Goal: Task Accomplishment & Management: Manage account settings

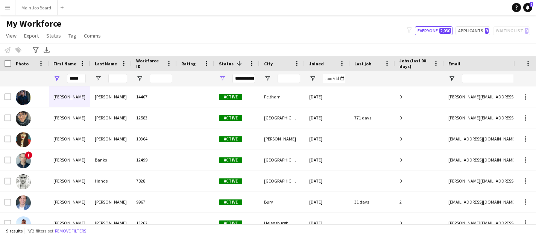
click at [6, 8] on app-icon "Menu" at bounding box center [8, 8] width 6 height 6
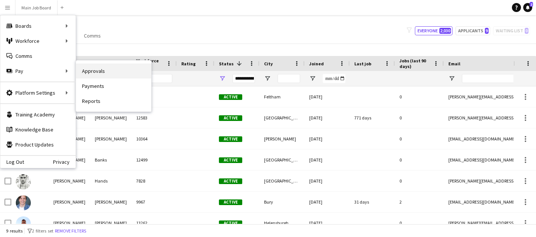
click at [104, 72] on link "Approvals" at bounding box center [113, 71] width 75 height 15
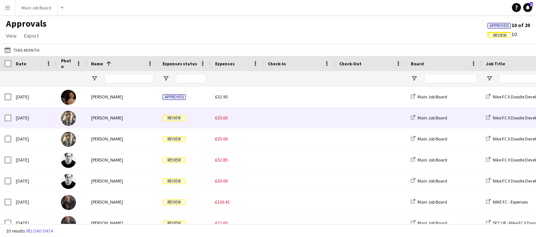
click at [222, 123] on div "£35.00" at bounding box center [237, 118] width 53 height 21
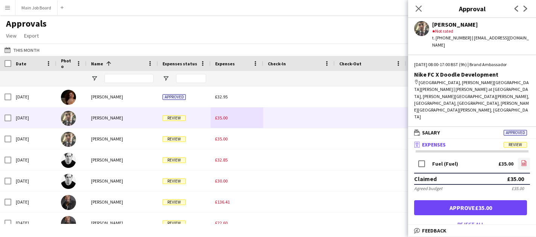
click at [526, 158] on link "file-image" at bounding box center [524, 164] width 12 height 12
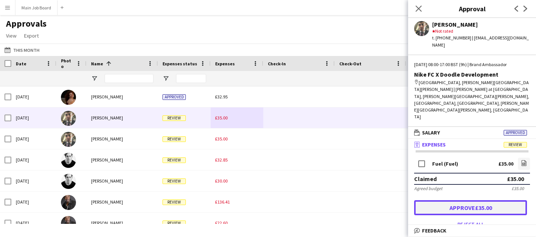
click at [500, 201] on button "Approve £35.00" at bounding box center [470, 208] width 113 height 15
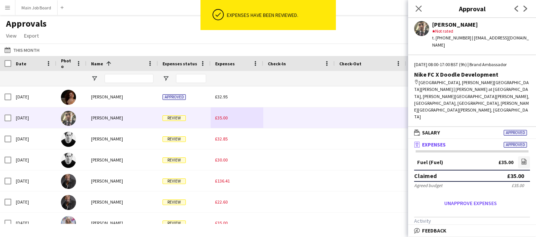
click at [223, 117] on span "£35.00" at bounding box center [221, 118] width 12 height 6
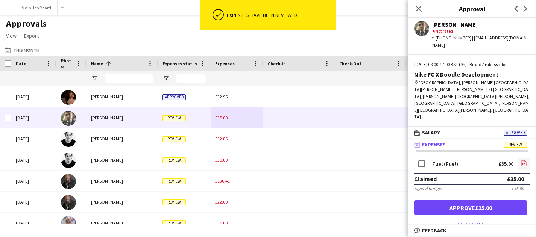
click at [530, 158] on link "file-image" at bounding box center [524, 164] width 12 height 12
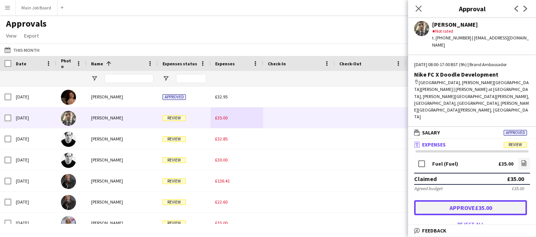
click at [445, 201] on button "Approve £35.00" at bounding box center [470, 208] width 113 height 15
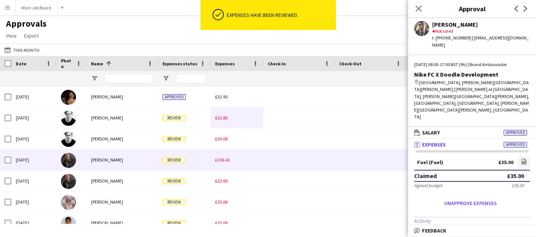
click at [223, 160] on span "£136.41" at bounding box center [222, 160] width 15 height 6
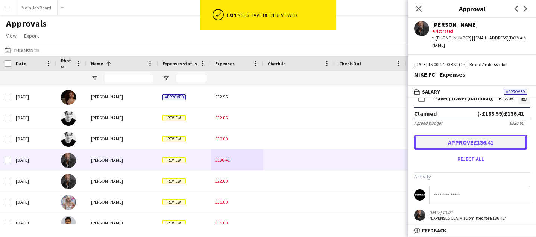
click at [474, 143] on button "Approve £136.41" at bounding box center [470, 142] width 113 height 15
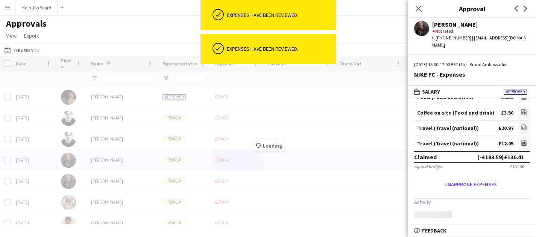
scroll to position [162, 0]
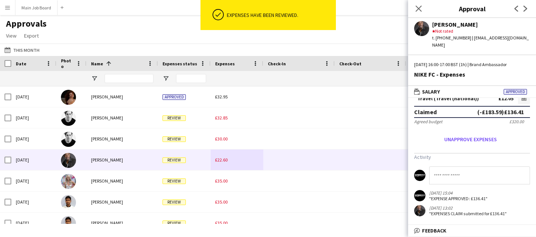
click at [222, 165] on div "£22.60" at bounding box center [237, 160] width 53 height 21
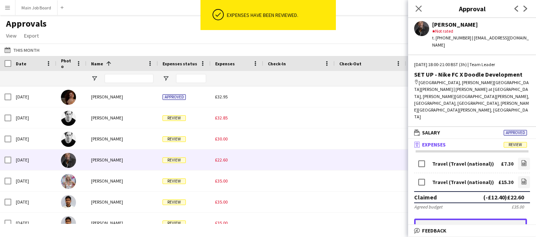
click at [512, 219] on button "Approve £22.60" at bounding box center [470, 226] width 113 height 15
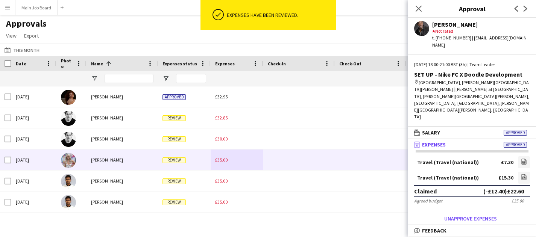
click at [225, 161] on span "£35.00" at bounding box center [221, 160] width 12 height 6
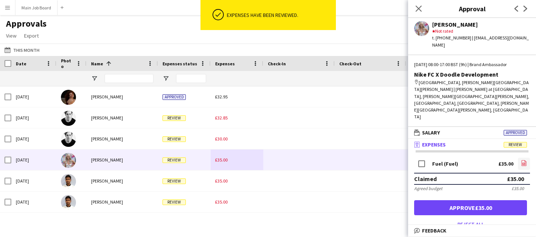
click at [521, 160] on app-icon "file-image" at bounding box center [524, 164] width 6 height 8
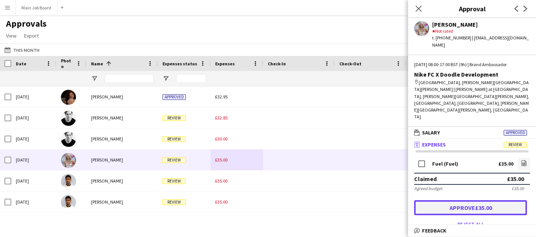
click at [490, 201] on button "Approve £35.00" at bounding box center [470, 208] width 113 height 15
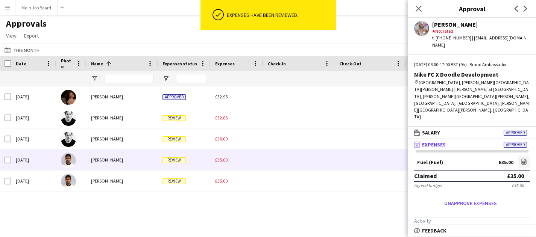
click at [220, 167] on div "£35.00" at bounding box center [237, 160] width 53 height 21
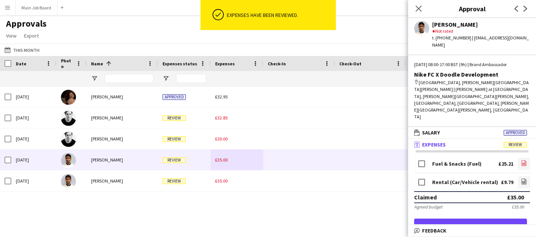
click at [525, 160] on icon "file-image" at bounding box center [524, 163] width 6 height 6
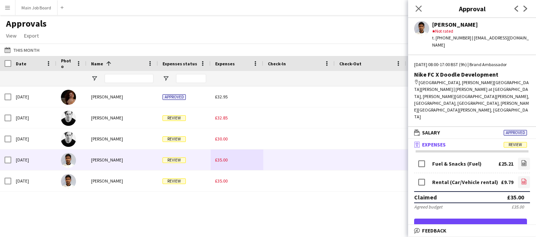
click at [522, 179] on icon "file-image" at bounding box center [524, 182] width 6 height 6
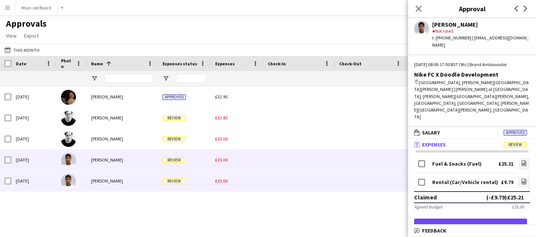
click at [228, 178] on div "£35.00" at bounding box center [237, 181] width 53 height 21
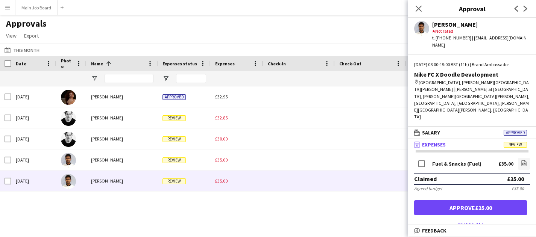
click at [518, 156] on div "Fuel & Snacks (Fuel) £35.00 file-image" at bounding box center [472, 164] width 116 height 17
click at [524, 160] on icon "file-image" at bounding box center [524, 163] width 6 height 6
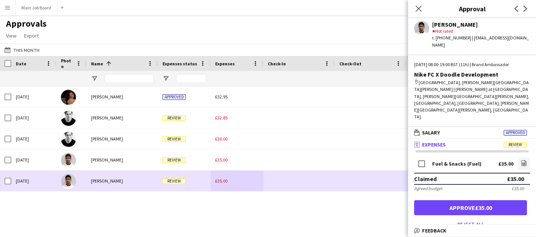
click at [90, 185] on div "[PERSON_NAME]" at bounding box center [122, 181] width 71 height 21
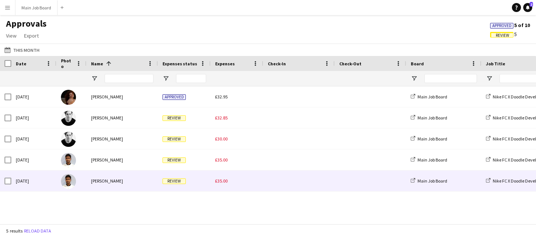
click at [220, 183] on span "£35.00" at bounding box center [221, 181] width 12 height 6
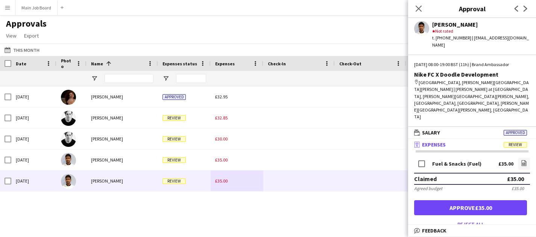
click at [464, 81] on div "map-marker [GEOGRAPHIC_DATA], [PERSON_NAME][GEOGRAPHIC_DATA][PERSON_NAME] | [PE…" at bounding box center [472, 99] width 116 height 41
click at [423, 35] on app-user-avatar at bounding box center [421, 28] width 15 height 15
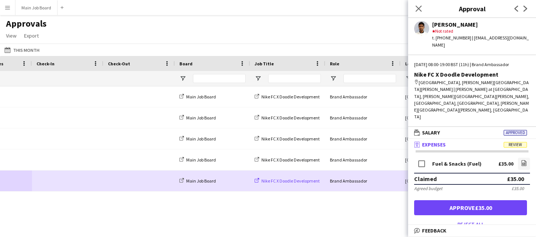
click at [281, 182] on span "Nike FC X Doodle Development" at bounding box center [290, 181] width 58 height 6
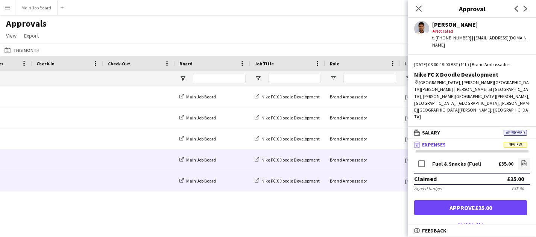
click at [115, 165] on span at bounding box center [139, 160] width 62 height 21
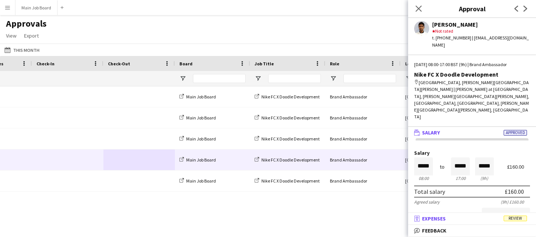
click at [449, 218] on mat-panel-title "receipt Expenses Review" at bounding box center [470, 219] width 125 height 7
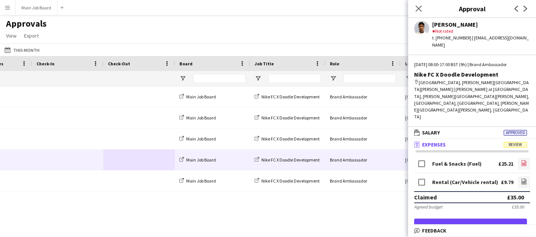
click at [521, 160] on icon "file-image" at bounding box center [524, 163] width 6 height 6
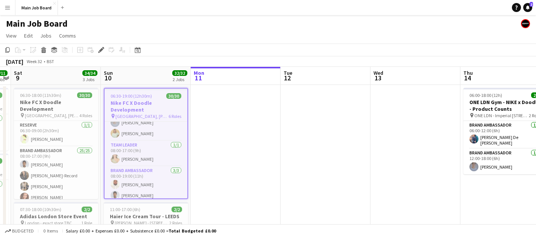
scroll to position [339, 0]
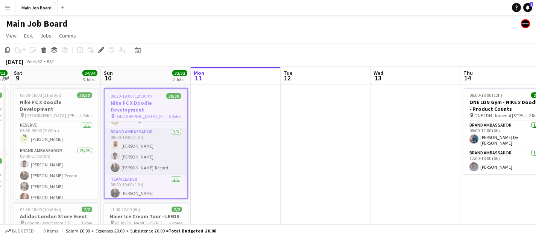
click at [126, 153] on app-card-role "Brand Ambassador [DATE] 08:00-19:00 (11h) [PERSON_NAME] [PERSON_NAME] [PERSON_N…" at bounding box center [146, 151] width 83 height 47
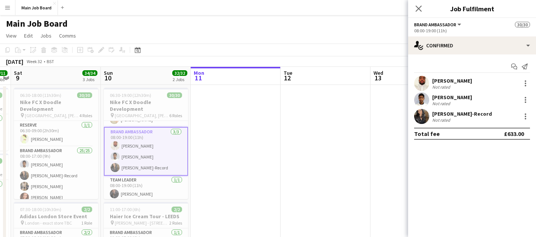
scroll to position [332, 0]
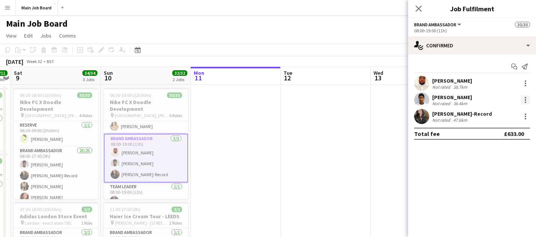
click at [524, 103] on div at bounding box center [525, 100] width 9 height 9
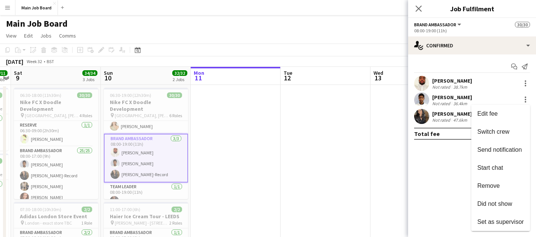
click at [504, 114] on span "Edit fee" at bounding box center [500, 114] width 47 height 7
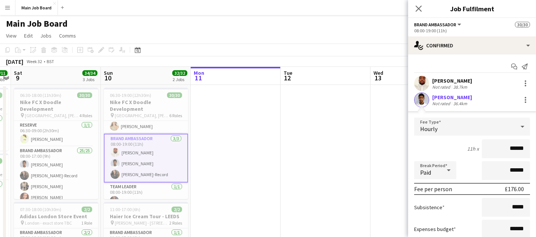
scroll to position [23, 0]
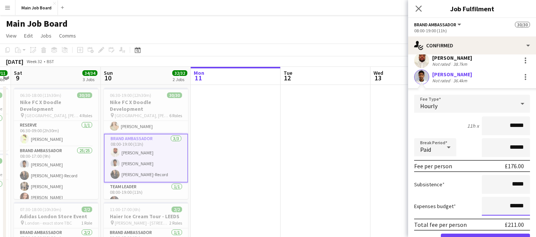
click at [516, 205] on input "******" at bounding box center [506, 206] width 48 height 19
click at [522, 208] on input "******" at bounding box center [506, 206] width 48 height 19
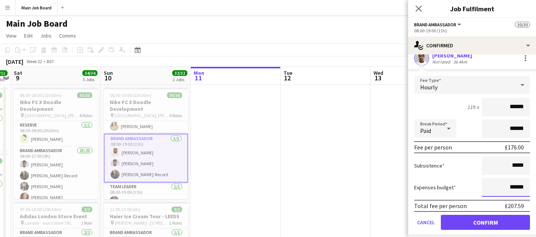
type input "******"
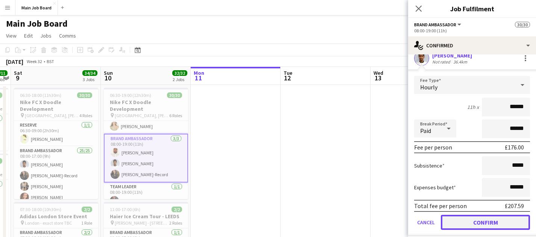
click at [481, 219] on button "Confirm" at bounding box center [485, 222] width 89 height 15
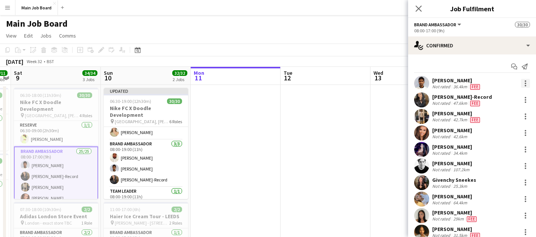
click at [526, 84] on div at bounding box center [525, 83] width 9 height 9
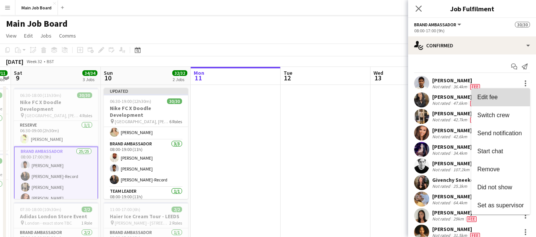
click at [505, 100] on span "Edit fee" at bounding box center [500, 97] width 47 height 7
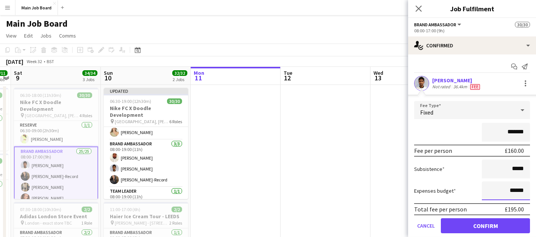
click at [517, 191] on input "******" at bounding box center [506, 191] width 48 height 19
type input "**"
type input "******"
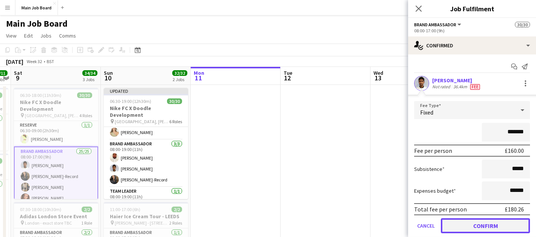
click at [506, 225] on button "Confirm" at bounding box center [485, 226] width 89 height 15
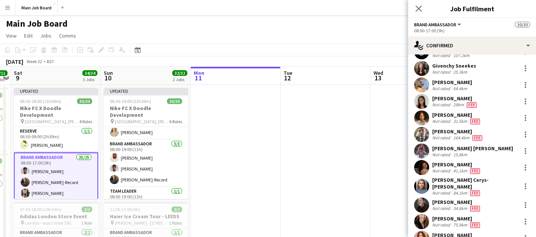
scroll to position [118, 0]
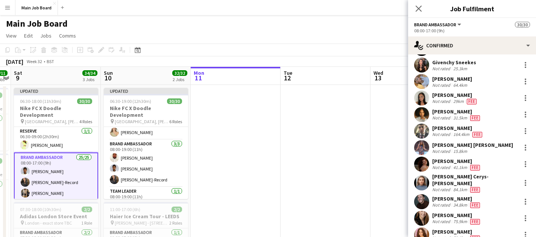
click at [476, 167] on span "Fee" at bounding box center [475, 168] width 10 height 6
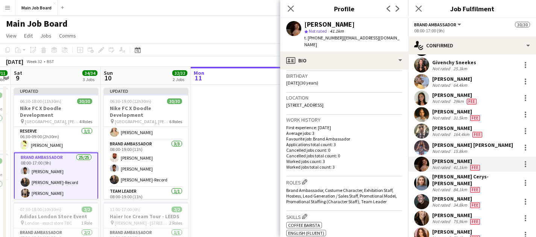
scroll to position [147, 0]
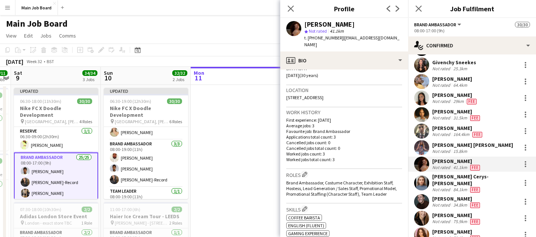
click at [244, 131] on app-date-cell at bounding box center [236, 233] width 90 height 297
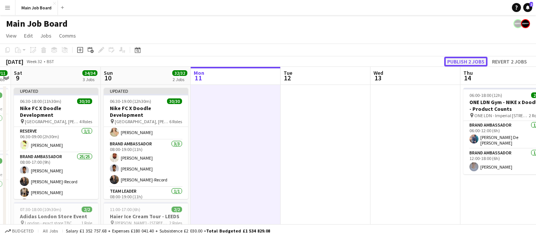
click at [460, 61] on button "Publish 2 jobs" at bounding box center [465, 62] width 43 height 10
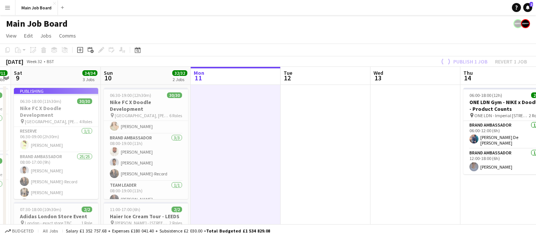
scroll to position [330, 0]
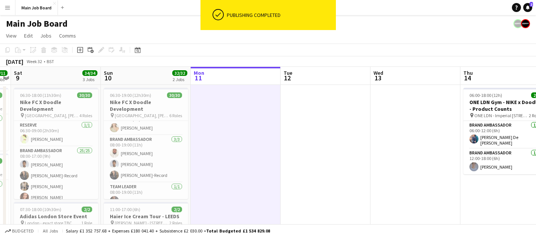
click at [6, 8] on app-icon "Menu" at bounding box center [8, 8] width 6 height 6
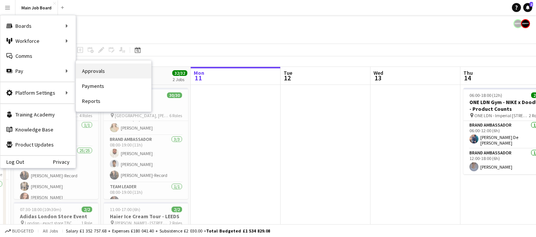
click at [105, 71] on link "Approvals" at bounding box center [113, 71] width 75 height 15
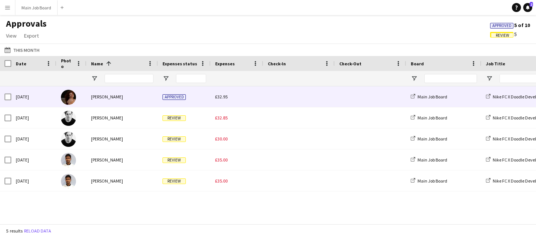
click at [234, 93] on div "£32.95" at bounding box center [237, 97] width 53 height 21
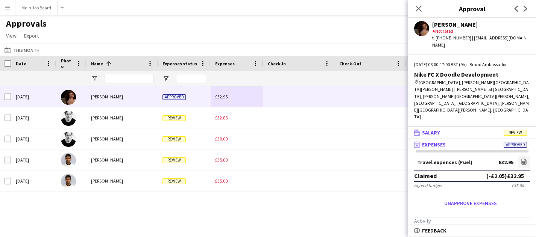
click at [472, 129] on mat-panel-title "wallet Salary Review" at bounding box center [470, 132] width 125 height 7
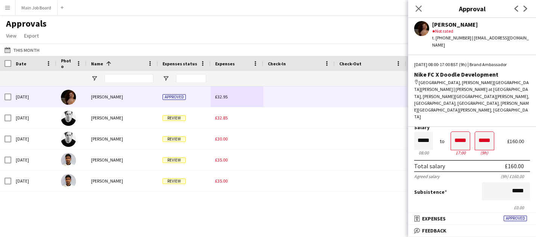
scroll to position [24, 0]
click at [463, 134] on input "*****" at bounding box center [460, 143] width 19 height 18
type input "*****"
click at [457, 152] on div at bounding box center [455, 156] width 9 height 8
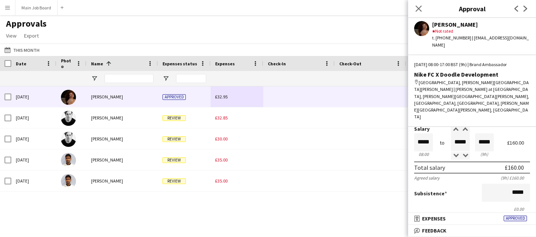
click at [431, 155] on form "Salary ***** 08:00 to ***** 17:00 ***** (9h) £160.00 Total salary £160.00 Agree…" at bounding box center [472, 240] width 128 height 228
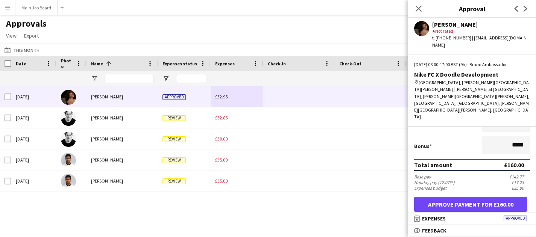
scroll to position [148, 0]
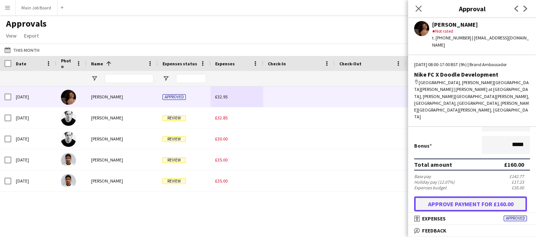
click at [475, 197] on button "Approve payment for £160.00" at bounding box center [470, 204] width 113 height 15
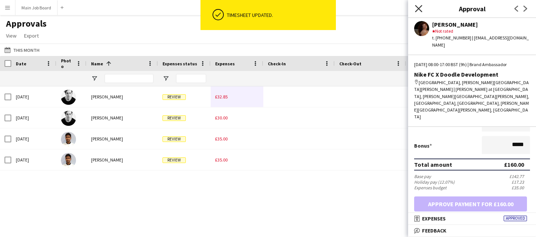
click at [415, 5] on app-icon "Close pop-in" at bounding box center [418, 8] width 11 height 11
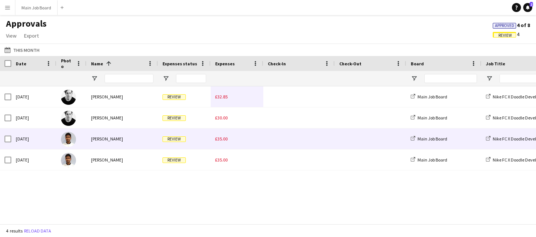
click at [234, 138] on div "£35.00" at bounding box center [237, 139] width 53 height 21
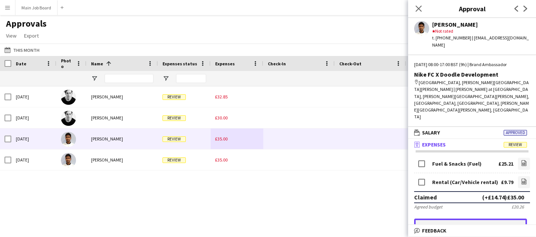
click at [483, 219] on button "Approve up to £20.26" at bounding box center [470, 226] width 113 height 15
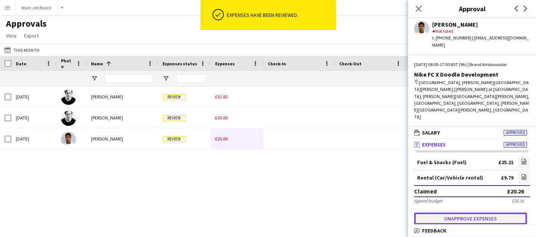
click at [480, 213] on button "Unapprove expenses" at bounding box center [470, 219] width 113 height 12
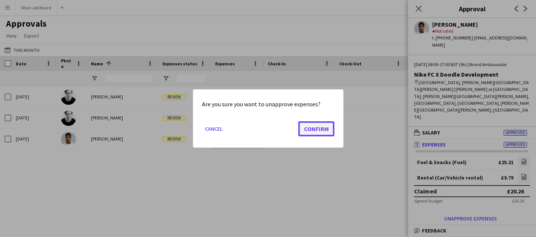
click at [327, 122] on button "Confirm" at bounding box center [316, 129] width 36 height 15
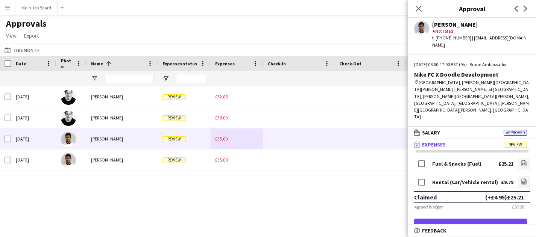
click at [456, 190] on form "Fuel & Snacks (Fuel) £25.21 file-image Rental (Car/Vehicle rental) £9.79 file-i…" at bounding box center [472, 202] width 128 height 93
click at [454, 219] on button "Approve up to £20.26" at bounding box center [470, 226] width 113 height 15
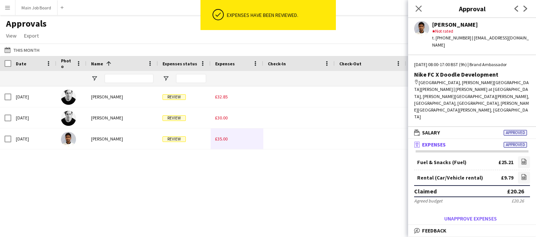
click at [223, 139] on span "£35.00" at bounding box center [221, 139] width 12 height 6
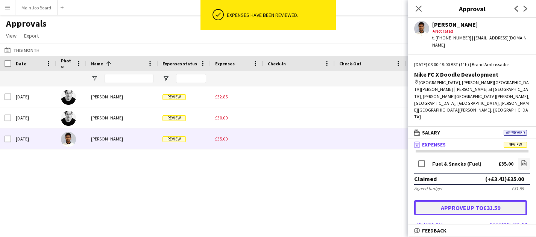
click at [465, 201] on button "Approve up to £31.59" at bounding box center [470, 208] width 113 height 15
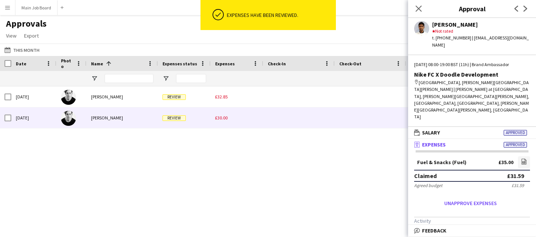
click at [219, 123] on div "£30.00" at bounding box center [237, 118] width 53 height 21
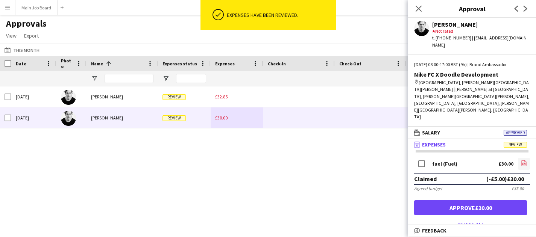
click at [523, 163] on icon at bounding box center [524, 164] width 3 height 2
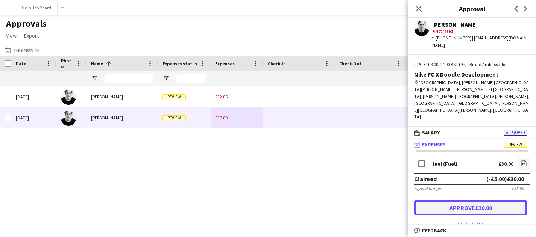
click at [456, 201] on button "Approve £30.00" at bounding box center [470, 208] width 113 height 15
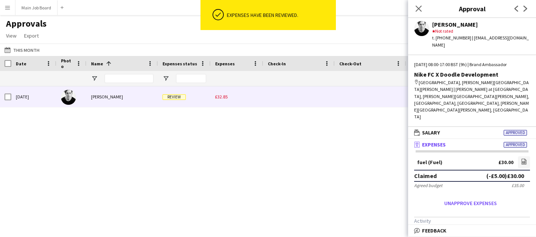
click at [220, 98] on span "£32.85" at bounding box center [221, 97] width 12 height 6
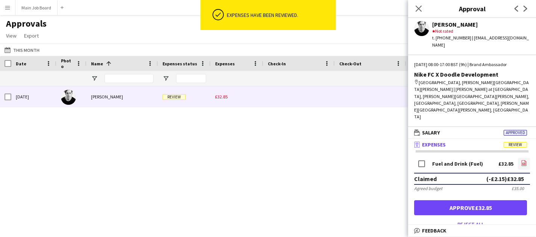
click at [527, 158] on link "file-image" at bounding box center [524, 164] width 12 height 12
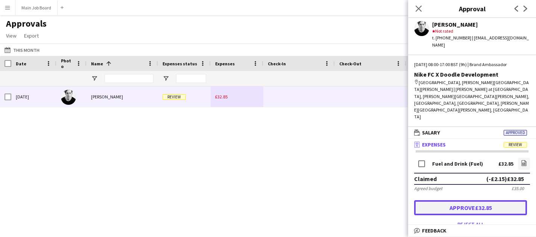
click at [472, 201] on button "Approve £32.85" at bounding box center [470, 208] width 113 height 15
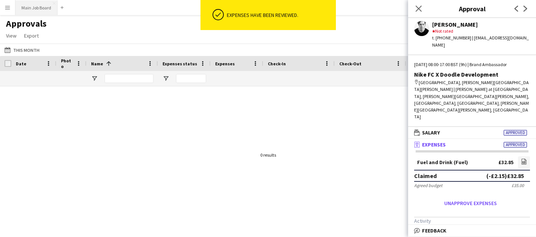
click at [35, 5] on button "Main Job Board Close" at bounding box center [36, 7] width 42 height 15
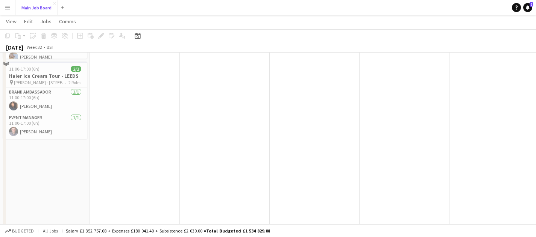
scroll to position [156, 0]
